Goal: Task Accomplishment & Management: Complete application form

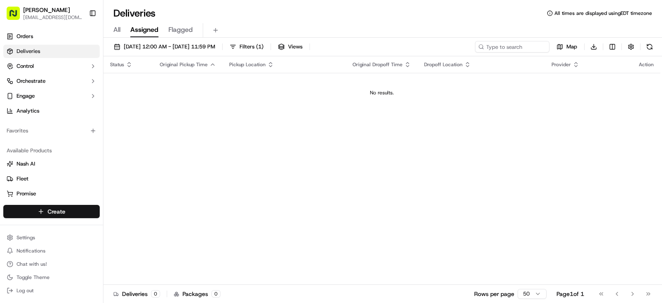
click at [86, 206] on html "Mehfill Yonge [EMAIL_ADDRESS][PERSON_NAME][DOMAIN_NAME] Toggle Sidebar Orders D…" at bounding box center [331, 151] width 662 height 303
click at [141, 241] on link "Order" at bounding box center [149, 241] width 92 height 15
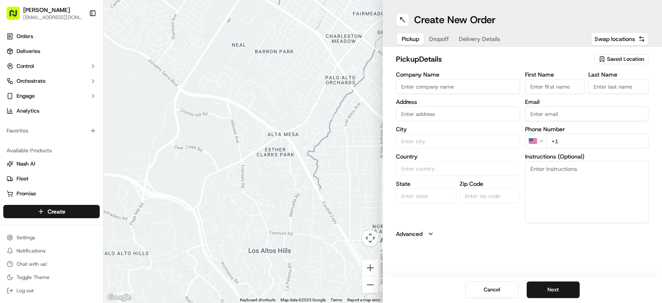
click at [449, 86] on input "Company Name" at bounding box center [458, 86] width 124 height 15
click at [439, 35] on span "Dropoff" at bounding box center [439, 39] width 20 height 8
click at [50, 240] on html "Mehfill Yonge [EMAIL_ADDRESS][PERSON_NAME][DOMAIN_NAME] Toggle Sidebar Orders D…" at bounding box center [331, 151] width 662 height 303
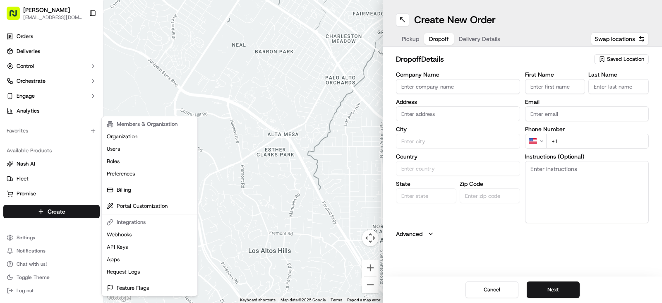
click at [40, 237] on html "Mehfill Yonge [EMAIL_ADDRESS][PERSON_NAME][DOMAIN_NAME] Toggle Sidebar Orders D…" at bounding box center [331, 151] width 662 height 303
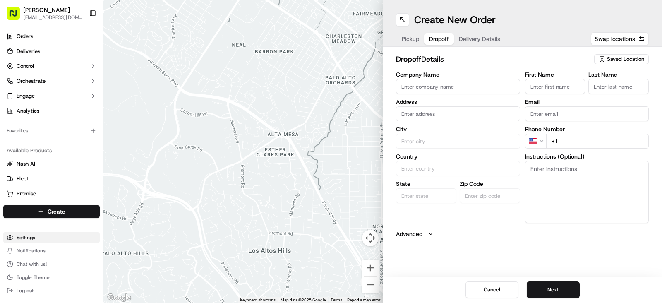
click at [39, 236] on html "Mehfill Yonge [EMAIL_ADDRESS][PERSON_NAME][DOMAIN_NAME] Toggle Sidebar Orders D…" at bounding box center [331, 151] width 662 height 303
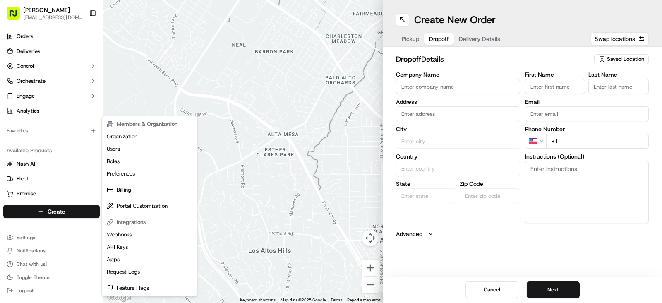
click at [17, 234] on html "Mehfill Yonge [EMAIL_ADDRESS][PERSON_NAME][DOMAIN_NAME] Toggle Sidebar Orders D…" at bounding box center [331, 151] width 662 height 303
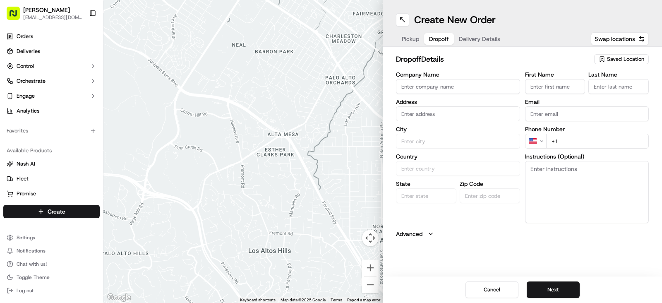
click at [17, 234] on html "Mehfill Yonge [EMAIL_ADDRESS][PERSON_NAME][DOMAIN_NAME] Toggle Sidebar Orders D…" at bounding box center [331, 151] width 662 height 303
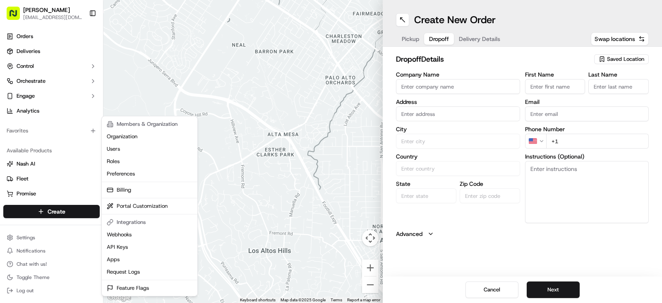
click at [17, 234] on html "Mehfill Yonge [EMAIL_ADDRESS][PERSON_NAME][DOMAIN_NAME] Toggle Sidebar Orders D…" at bounding box center [331, 151] width 662 height 303
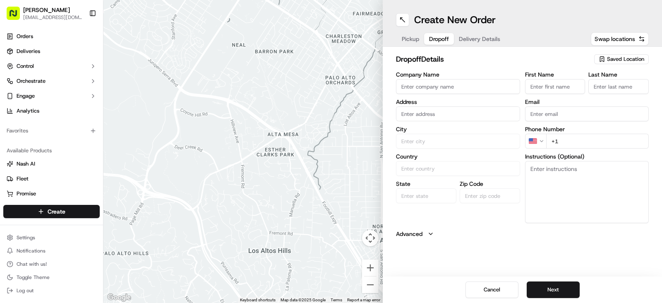
click at [17, 234] on html "Mehfill Yonge [EMAIL_ADDRESS][PERSON_NAME][DOMAIN_NAME] Toggle Sidebar Orders D…" at bounding box center [331, 151] width 662 height 303
